Goal: Task Accomplishment & Management: Use online tool/utility

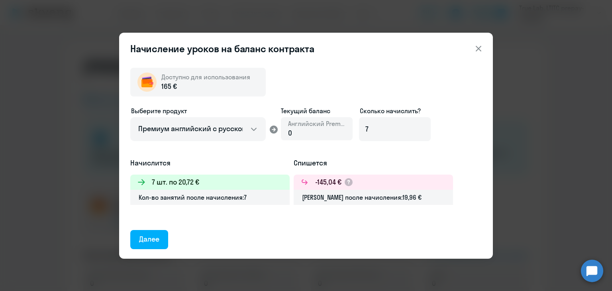
select select "english_adult_not_native_speaker"
select select "english_adult_not_native_speaker_premium"
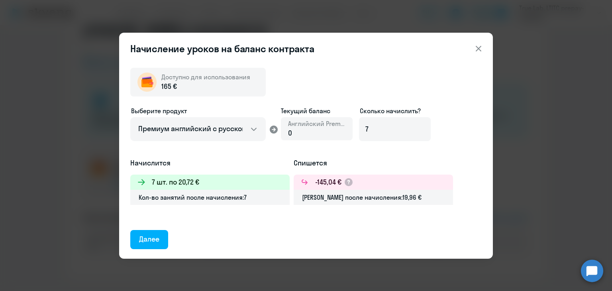
click at [138, 240] on button "Далее" at bounding box center [149, 239] width 38 height 19
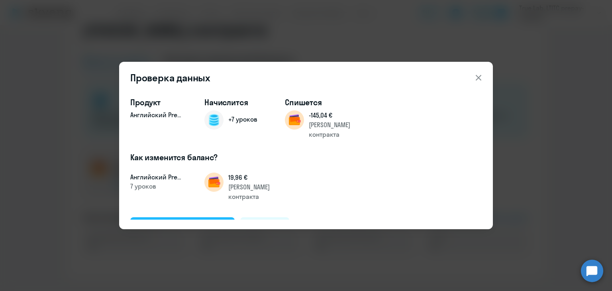
click at [188, 221] on div "Подтвердить и начислить" at bounding box center [182, 226] width 87 height 10
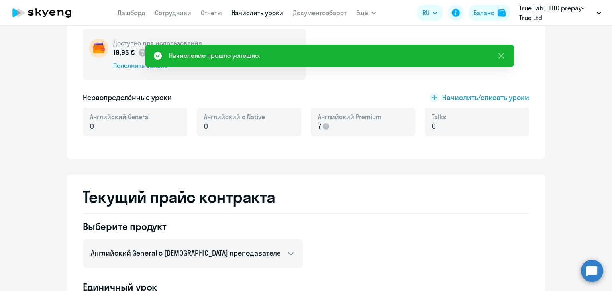
click at [255, 16] on link "Начислить уроки" at bounding box center [257, 13] width 52 height 8
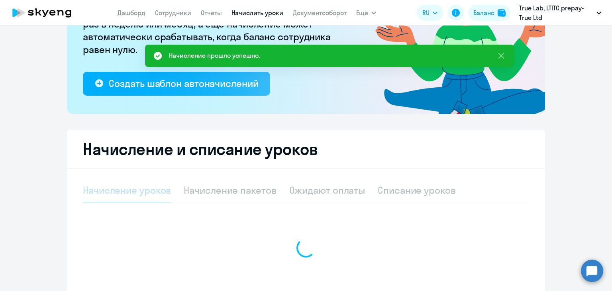
select select "10"
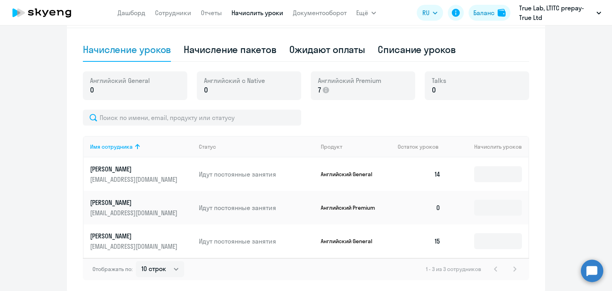
scroll to position [268, 0]
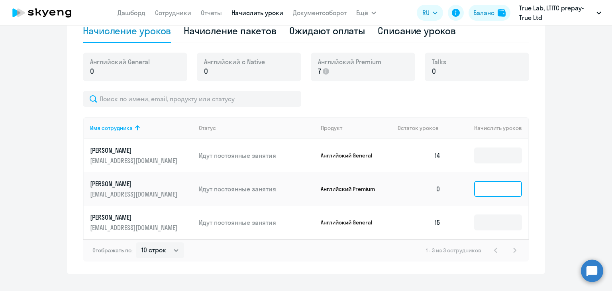
click at [488, 189] on input at bounding box center [498, 189] width 48 height 16
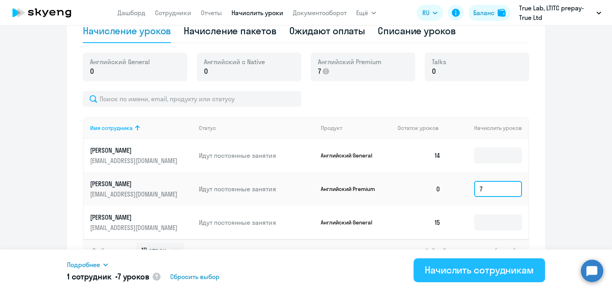
type input "7"
click at [456, 270] on div "Начислить сотрудникам" at bounding box center [479, 269] width 109 height 13
